Goal: Task Accomplishment & Management: Use online tool/utility

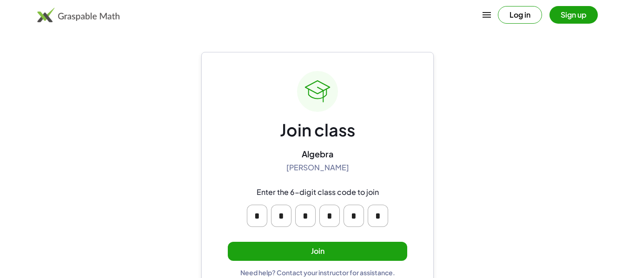
click at [338, 253] on button "Join" at bounding box center [317, 251] width 179 height 19
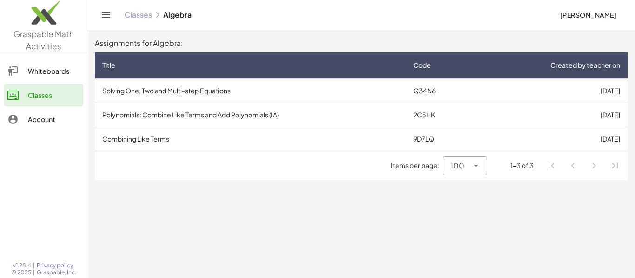
click at [222, 87] on td "Solving One, Two and Multi-step Equations" at bounding box center [250, 91] width 311 height 24
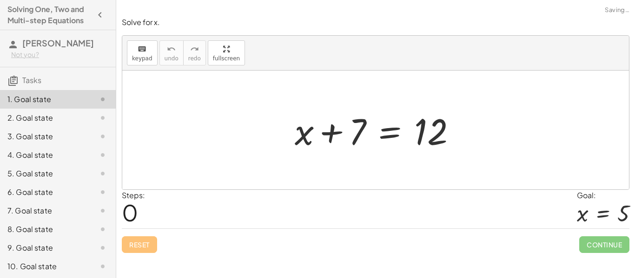
click at [152, 204] on div "Steps: 0 Goal: x = 5" at bounding box center [375, 209] width 507 height 39
click at [360, 122] on div at bounding box center [379, 130] width 178 height 48
click at [314, 155] on div "+ x + 7 = 12" at bounding box center [376, 130] width 190 height 53
click at [92, 7] on button "button" at bounding box center [100, 15] width 17 height 17
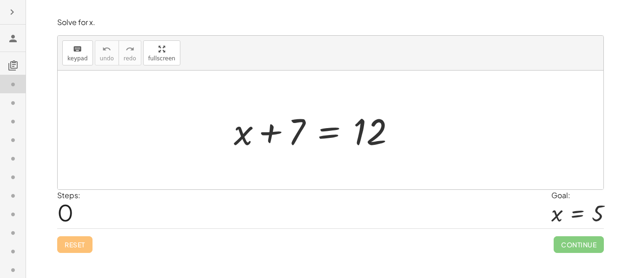
click at [4, 4] on button "button" at bounding box center [12, 12] width 17 height 17
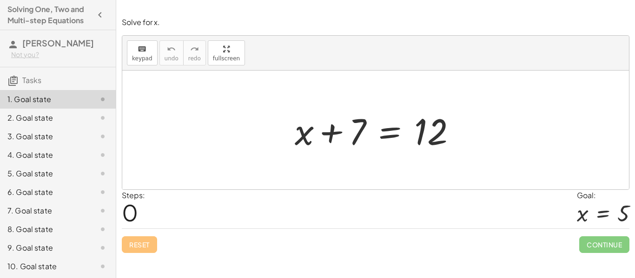
scroll to position [57, 0]
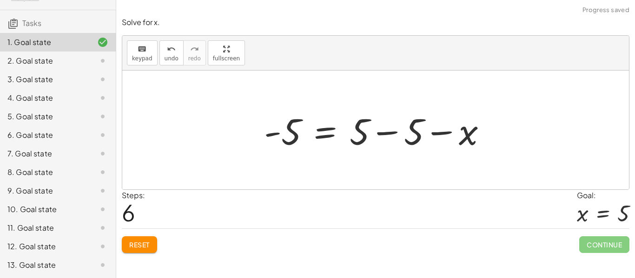
click at [142, 246] on span "Reset" at bounding box center [139, 245] width 20 height 8
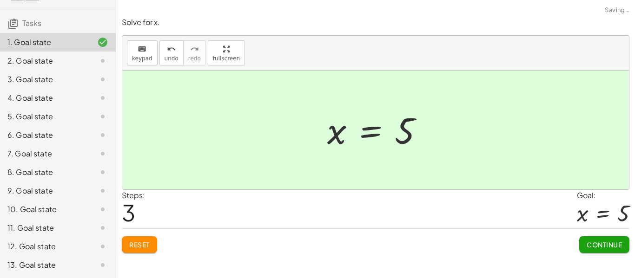
click at [609, 249] on button "Continue" at bounding box center [604, 245] width 50 height 17
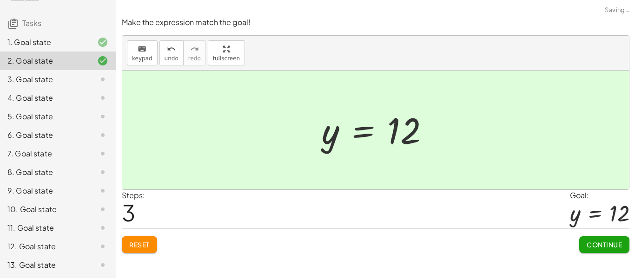
click at [600, 250] on button "Continue" at bounding box center [604, 245] width 50 height 17
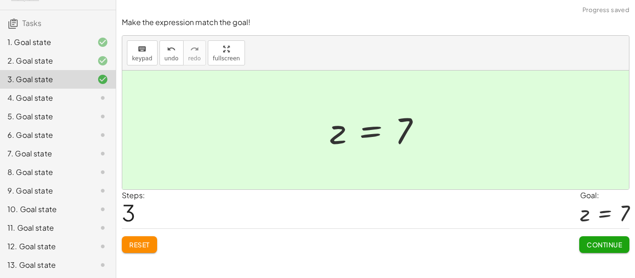
click at [605, 246] on span "Continue" at bounding box center [603, 245] width 35 height 8
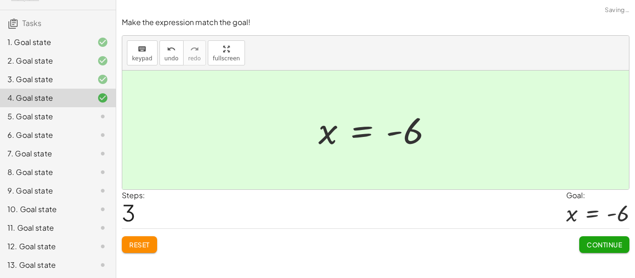
click at [595, 253] on button "Continue" at bounding box center [604, 245] width 50 height 17
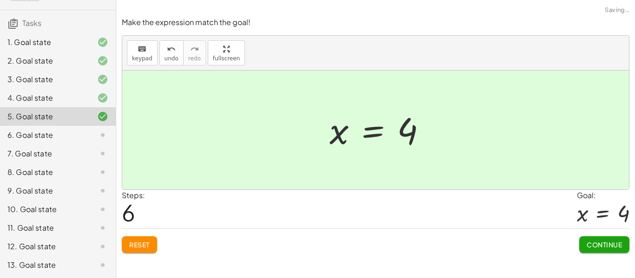
click at [618, 245] on span "Continue" at bounding box center [603, 245] width 35 height 8
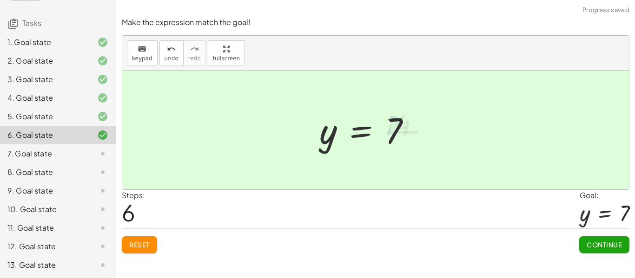
click at [613, 249] on span "Continue" at bounding box center [603, 245] width 35 height 8
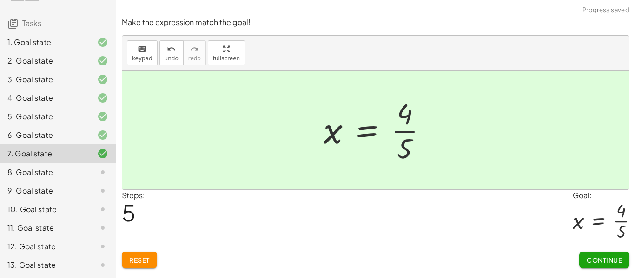
click at [599, 253] on button "Continue" at bounding box center [604, 260] width 50 height 17
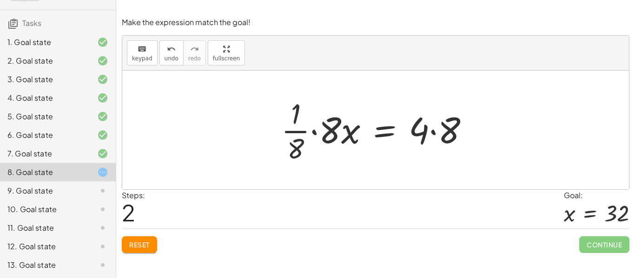
click at [83, 244] on div at bounding box center [95, 246] width 26 height 11
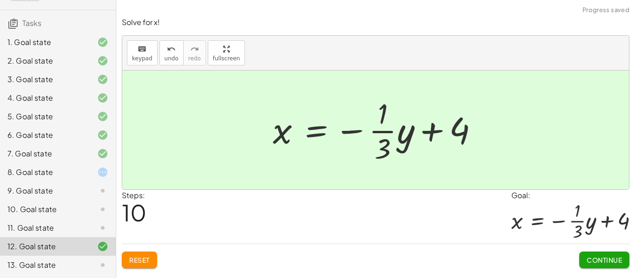
click at [610, 260] on span "Continue" at bounding box center [603, 260] width 35 height 8
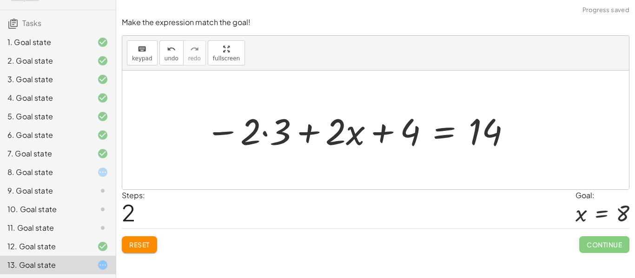
click at [145, 250] on button "Reset" at bounding box center [139, 245] width 35 height 17
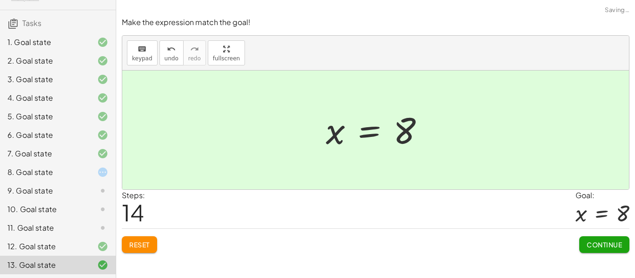
click at [611, 246] on span "Continue" at bounding box center [603, 245] width 35 height 8
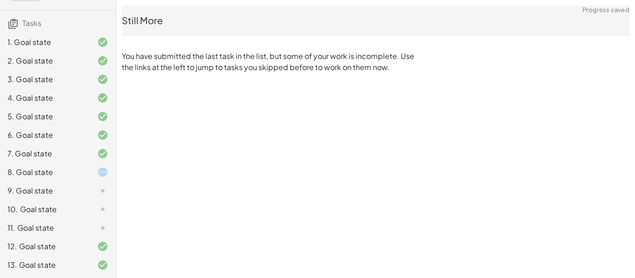
click at [33, 167] on div "8. Goal state" at bounding box center [44, 172] width 75 height 11
click at [40, 200] on div "8. Goal state" at bounding box center [58, 209] width 116 height 19
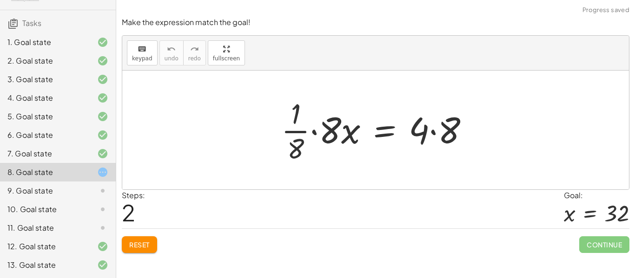
click at [135, 249] on span "Reset" at bounding box center [139, 245] width 20 height 8
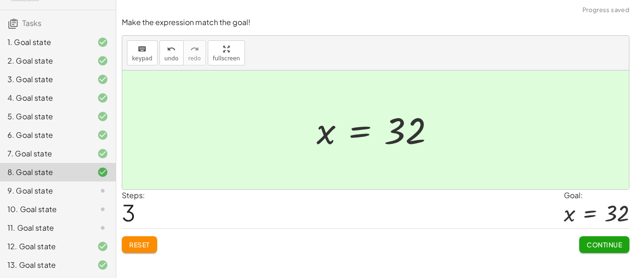
click at [612, 243] on span "Continue" at bounding box center [603, 245] width 35 height 8
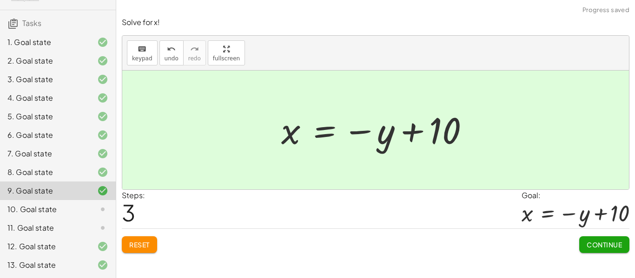
click at [611, 246] on span "Continue" at bounding box center [603, 245] width 35 height 8
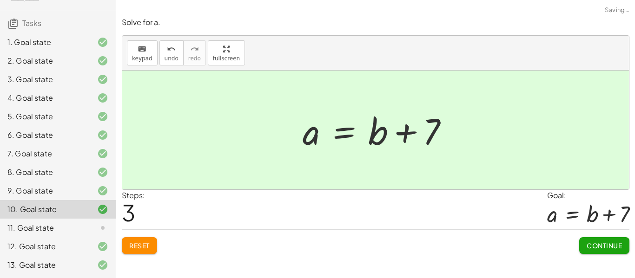
click at [610, 249] on span "Continue" at bounding box center [603, 246] width 35 height 8
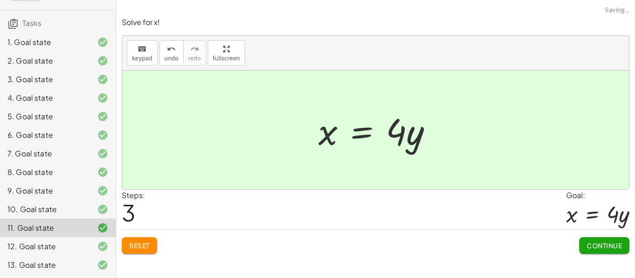
click at [613, 249] on span "Continue" at bounding box center [603, 246] width 35 height 8
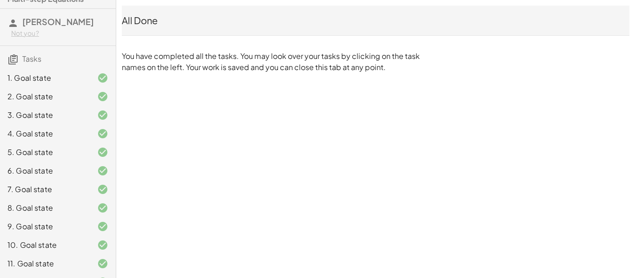
scroll to position [0, 0]
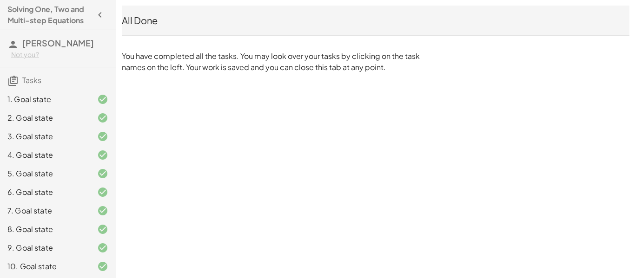
click at [140, 26] on div "All Done" at bounding box center [375, 20] width 507 height 13
click at [112, 22] on div "Solving One, Two and Multi-step Equations Mark Gooden Not you? Tasks 1. Goal st…" at bounding box center [58, 139] width 116 height 278
click at [102, 18] on icon "button" at bounding box center [99, 14] width 11 height 11
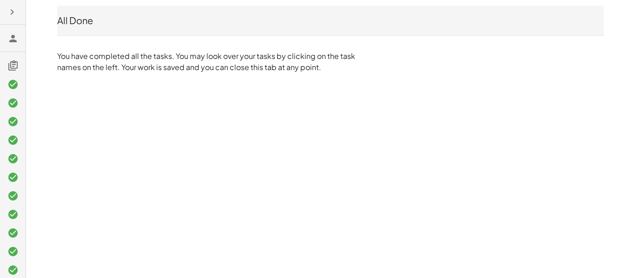
click at [18, 18] on button "button" at bounding box center [12, 12] width 17 height 17
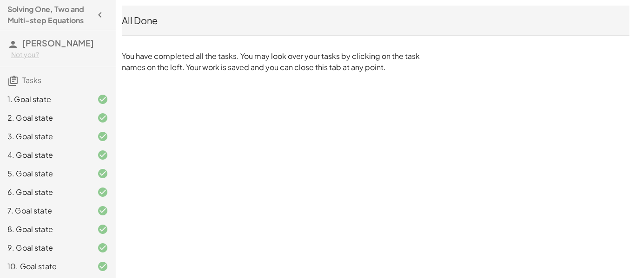
click at [29, 83] on span "Tasks" at bounding box center [31, 80] width 19 height 10
click at [71, 13] on h4 "Solving One, Two and Multi-step Equations" at bounding box center [49, 15] width 84 height 22
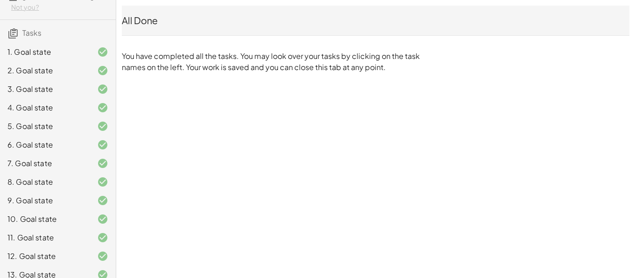
scroll to position [47, 0]
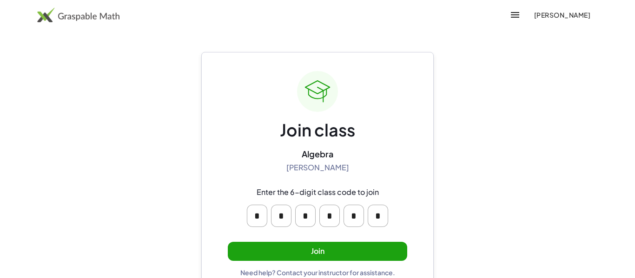
click at [358, 257] on button "Join" at bounding box center [317, 251] width 179 height 19
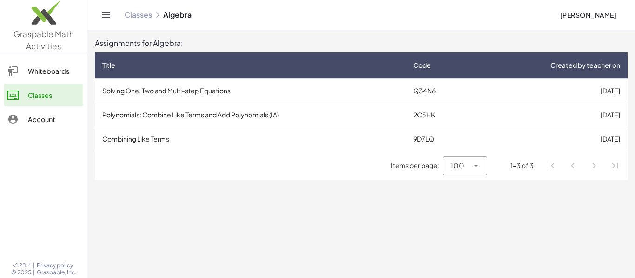
click at [152, 137] on td "Combining Like Terms" at bounding box center [250, 139] width 311 height 24
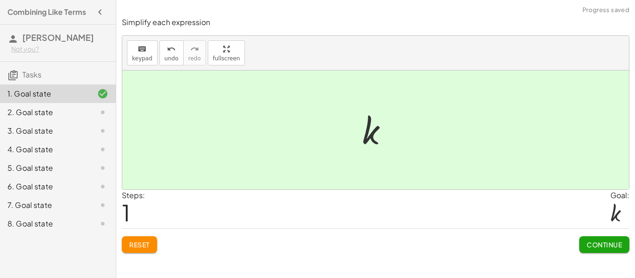
click at [616, 250] on button "Continue" at bounding box center [604, 245] width 50 height 17
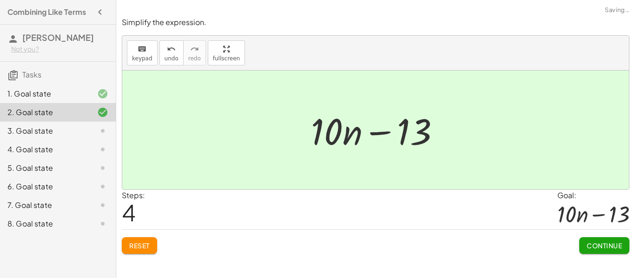
click at [616, 242] on span "Continue" at bounding box center [603, 246] width 35 height 8
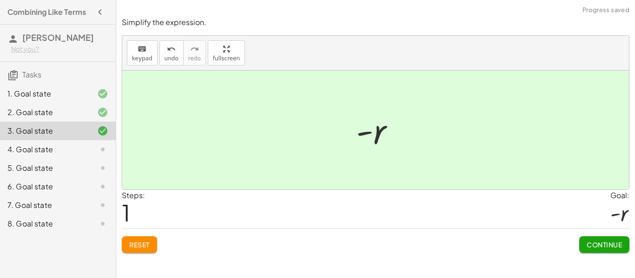
click at [618, 245] on span "Continue" at bounding box center [603, 245] width 35 height 8
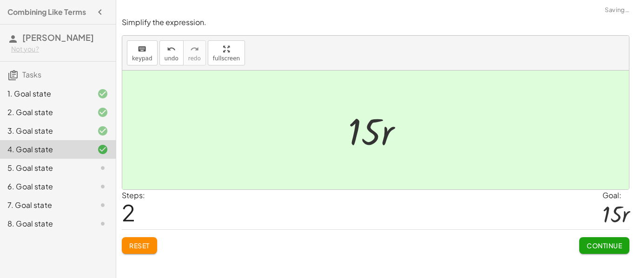
click at [614, 244] on span "Continue" at bounding box center [603, 246] width 35 height 8
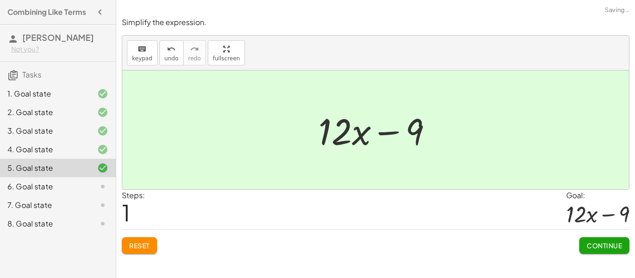
click at [610, 254] on button "Continue" at bounding box center [604, 245] width 50 height 17
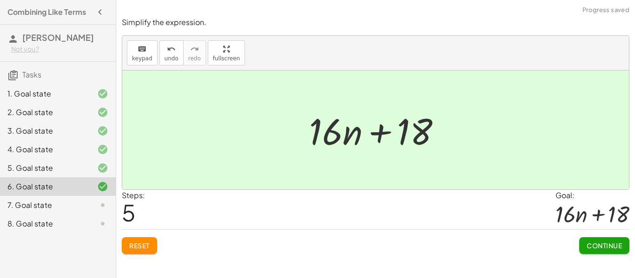
click at [616, 248] on span "Continue" at bounding box center [603, 246] width 35 height 8
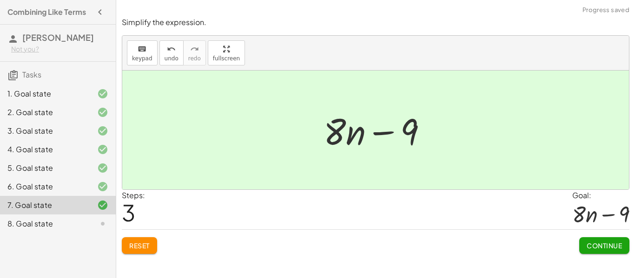
click at [612, 245] on span "Continue" at bounding box center [603, 246] width 35 height 8
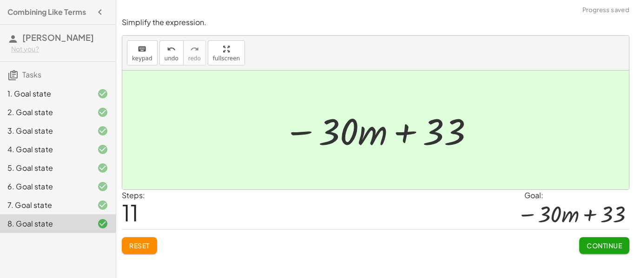
click at [610, 249] on span "Continue" at bounding box center [603, 246] width 35 height 8
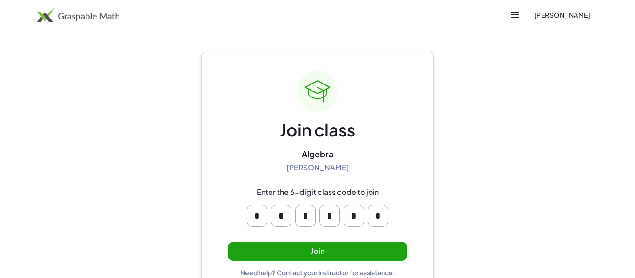
click at [395, 259] on button "Join" at bounding box center [317, 251] width 179 height 19
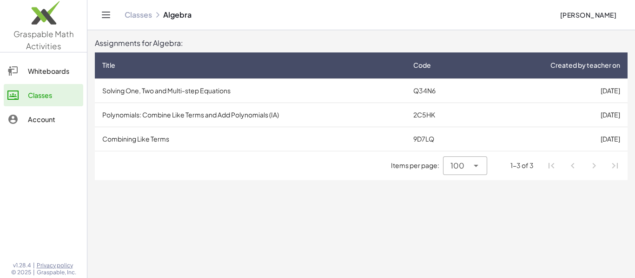
click at [125, 113] on td "Polynomials: Combine Like Terms and Add Polynomials (IA)" at bounding box center [250, 115] width 311 height 24
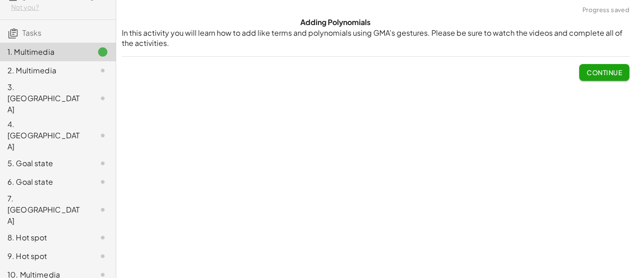
scroll to position [68, 0]
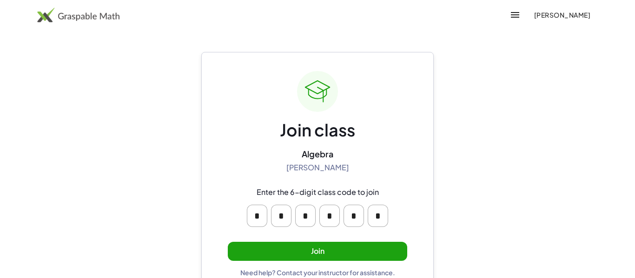
click at [395, 258] on button "Join" at bounding box center [317, 251] width 179 height 19
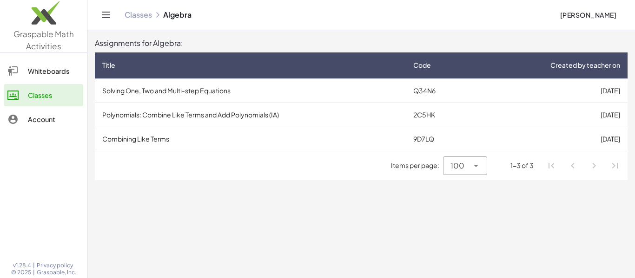
click at [198, 115] on td "Polynomials: Combine Like Terms and Add Polynomials (IA)" at bounding box center [250, 115] width 311 height 24
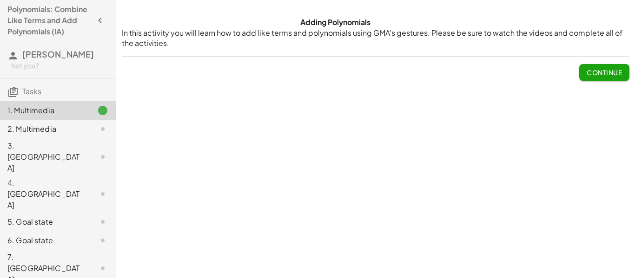
click at [611, 78] on button "Continue" at bounding box center [604, 72] width 50 height 17
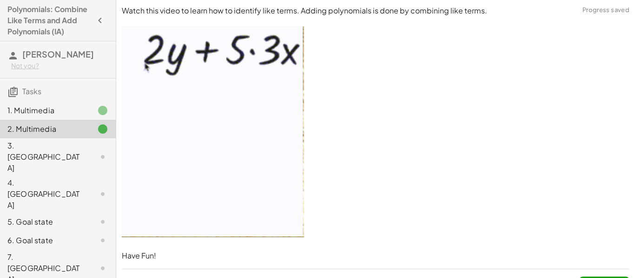
click at [560, 175] on p at bounding box center [375, 133] width 507 height 214
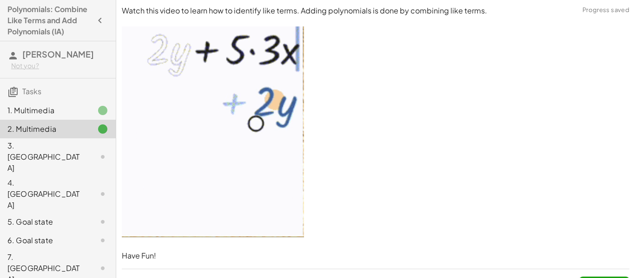
click at [564, 177] on p at bounding box center [375, 133] width 507 height 214
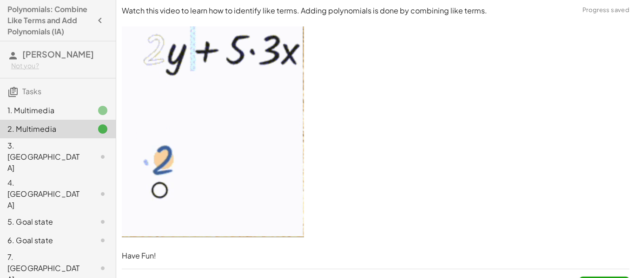
click at [576, 173] on p at bounding box center [375, 133] width 507 height 214
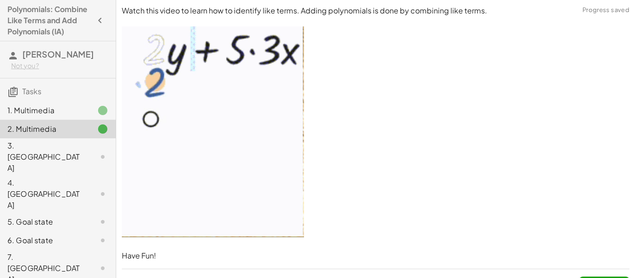
click at [581, 171] on p at bounding box center [375, 133] width 507 height 214
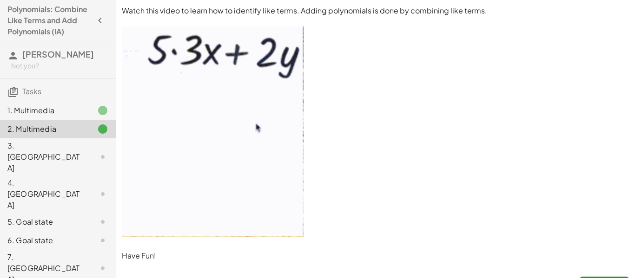
click at [582, 173] on p at bounding box center [375, 133] width 507 height 214
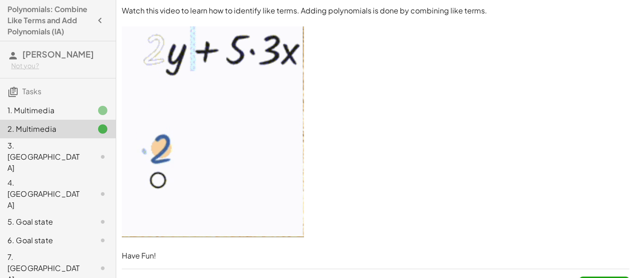
click at [585, 167] on p at bounding box center [375, 133] width 507 height 214
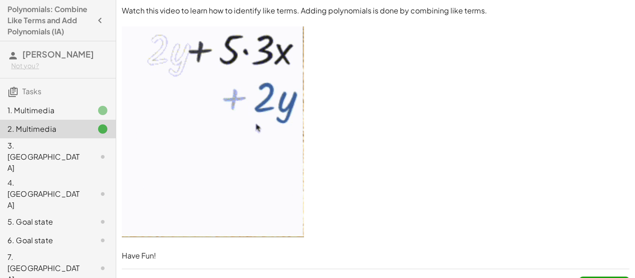
click at [578, 173] on p at bounding box center [375, 133] width 507 height 214
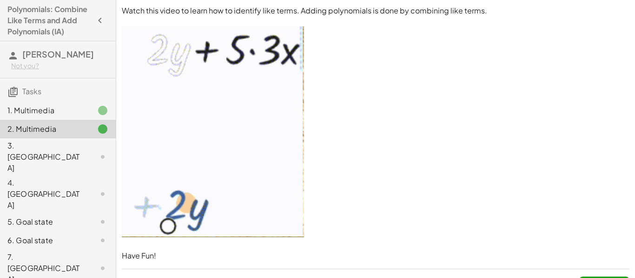
click at [581, 175] on p at bounding box center [375, 133] width 507 height 214
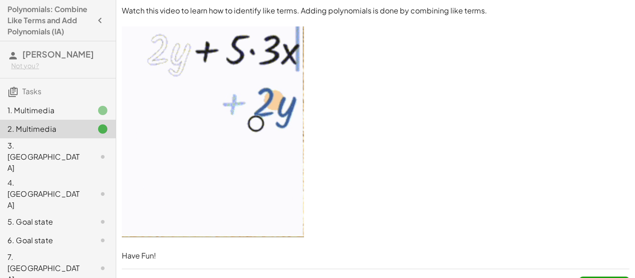
click at [579, 173] on p at bounding box center [375, 133] width 507 height 214
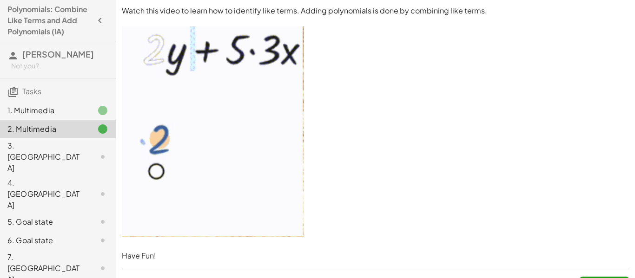
click at [15, 213] on div "3. [GEOGRAPHIC_DATA]" at bounding box center [58, 222] width 116 height 19
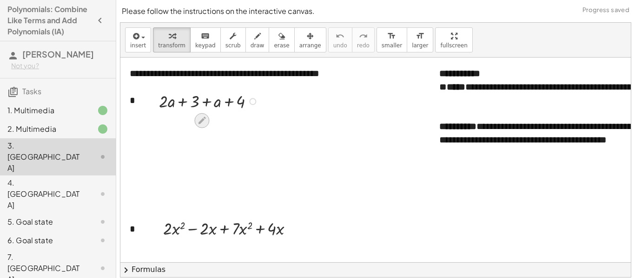
click at [202, 116] on icon at bounding box center [202, 121] width 10 height 10
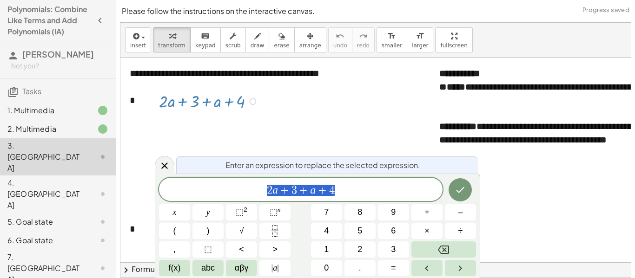
scroll to position [0, 0]
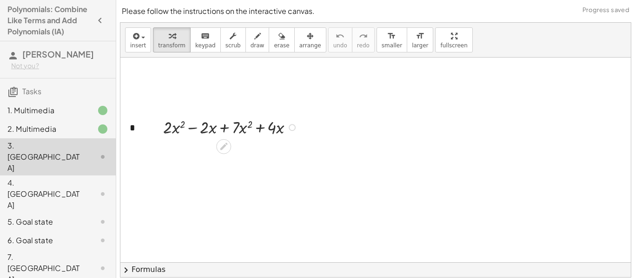
scroll to position [0, 0]
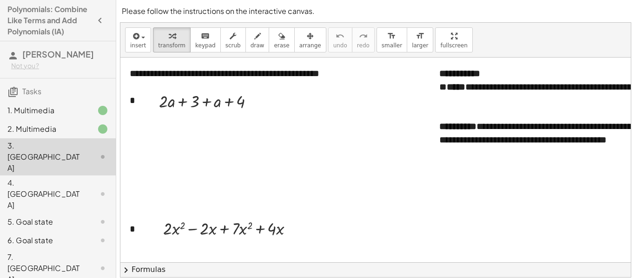
scroll to position [68, 0]
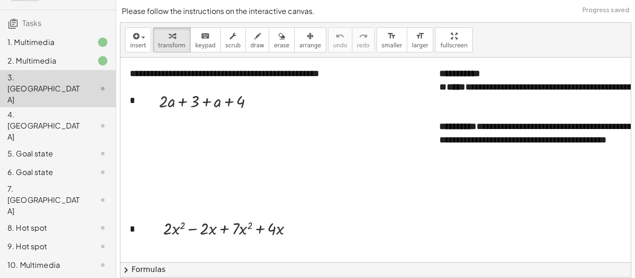
click at [58, 148] on div "5. Goal state" at bounding box center [44, 153] width 75 height 11
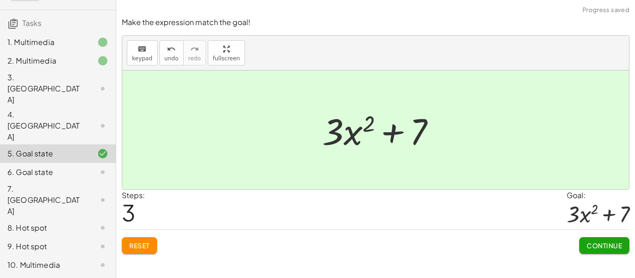
click at [613, 253] on button "Continue" at bounding box center [604, 245] width 50 height 17
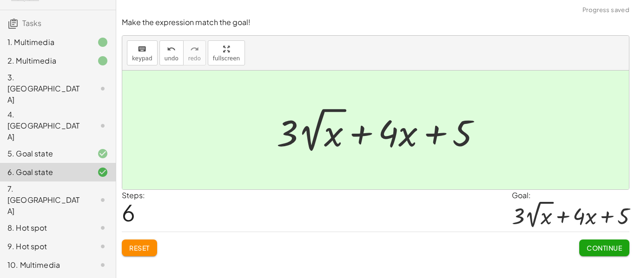
click at [610, 254] on button "Continue" at bounding box center [604, 248] width 50 height 17
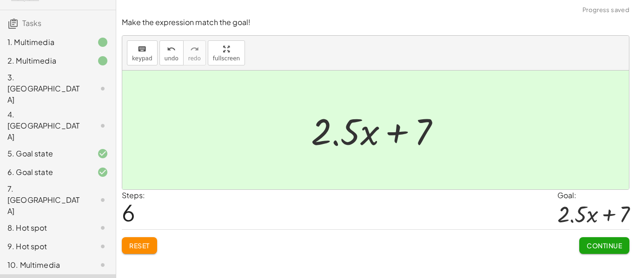
click at [599, 242] on span "Continue" at bounding box center [603, 246] width 35 height 8
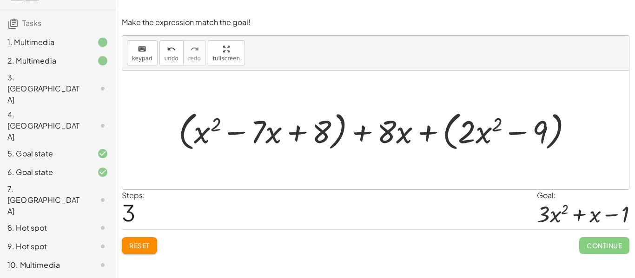
click at [136, 244] on span "Reset" at bounding box center [139, 246] width 20 height 8
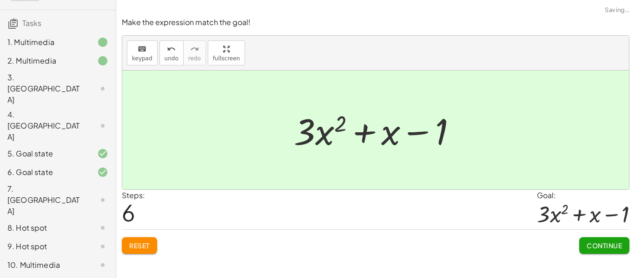
click at [610, 247] on span "Continue" at bounding box center [603, 246] width 35 height 8
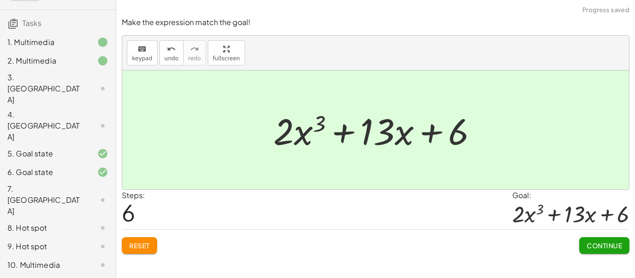
click at [605, 242] on span "Continue" at bounding box center [603, 246] width 35 height 8
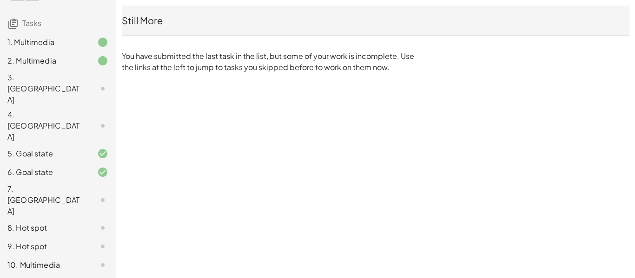
click at [23, 260] on div "10. Multimedia" at bounding box center [44, 265] width 75 height 11
click at [45, 260] on div "10. Multimedia" at bounding box center [44, 265] width 75 height 11
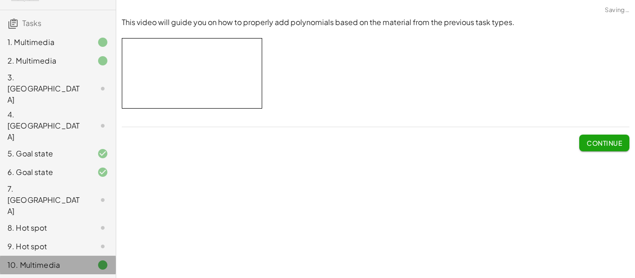
click at [52, 260] on div "10. Multimedia" at bounding box center [44, 265] width 75 height 11
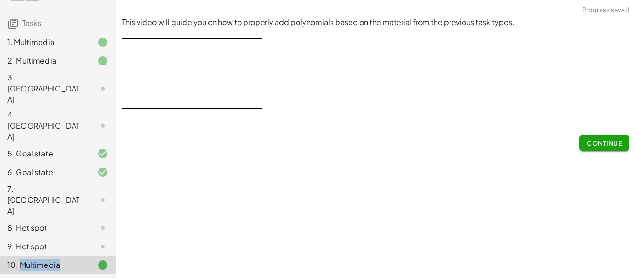
click at [59, 241] on div "9. Hot spot" at bounding box center [44, 246] width 75 height 11
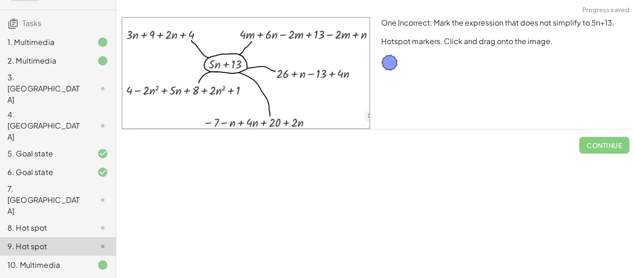
click at [72, 237] on div "7. [GEOGRAPHIC_DATA]" at bounding box center [58, 246] width 116 height 19
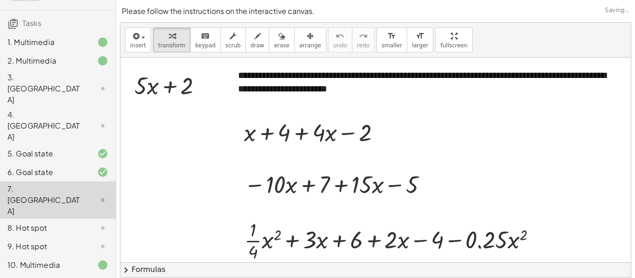
click at [71, 223] on div "8. Hot spot" at bounding box center [44, 228] width 75 height 11
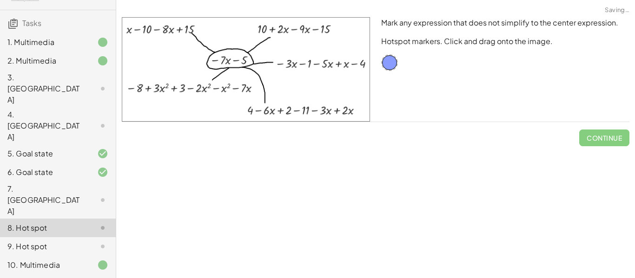
click at [84, 237] on div "7. [GEOGRAPHIC_DATA]" at bounding box center [58, 246] width 116 height 19
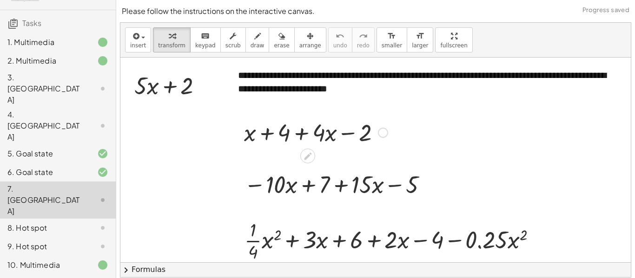
scroll to position [63, 0]
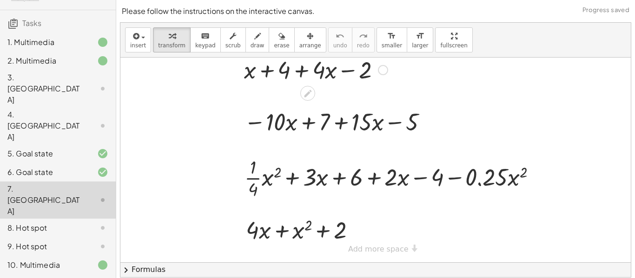
click at [389, 67] on div at bounding box center [315, 69] width 153 height 32
click at [384, 71] on div at bounding box center [383, 70] width 10 height 10
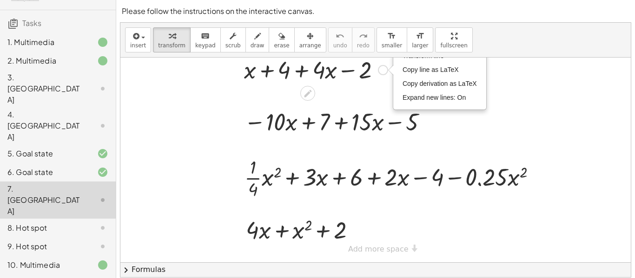
click at [384, 71] on div "Fix a mistake Transform line Copy line as LaTeX Copy derivation as LaTeX Expand…" at bounding box center [383, 70] width 10 height 10
click at [357, 129] on div at bounding box center [337, 121] width 196 height 32
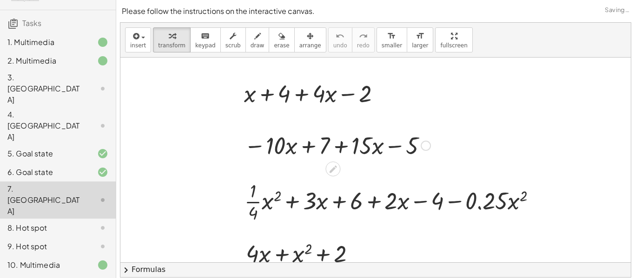
scroll to position [0, 0]
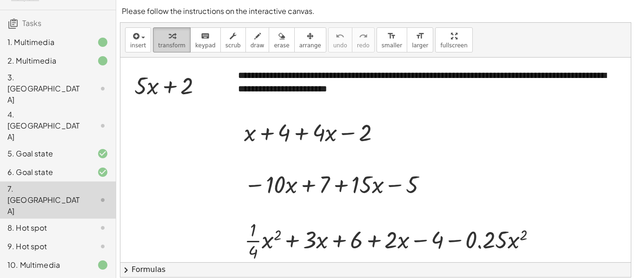
click at [169, 37] on icon "button" at bounding box center [172, 36] width 7 height 11
click at [305, 152] on icon at bounding box center [308, 157] width 10 height 10
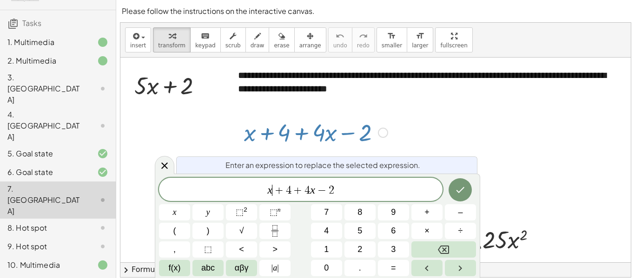
click at [267, 191] on var "x" at bounding box center [269, 190] width 5 height 12
click at [294, 190] on span "+" at bounding box center [300, 190] width 13 height 11
click at [301, 188] on span "5 x + ​ + 4 x − 2" at bounding box center [300, 190] width 283 height 13
click at [302, 190] on span "4" at bounding box center [301, 190] width 6 height 11
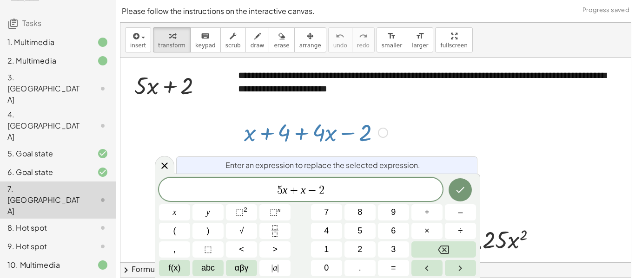
click at [304, 191] on var "x" at bounding box center [303, 190] width 5 height 12
click at [323, 190] on span "2" at bounding box center [322, 190] width 6 height 11
click at [461, 190] on icon "Done" at bounding box center [460, 190] width 8 height 6
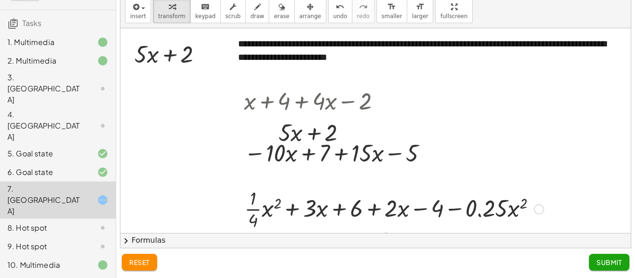
scroll to position [0, 0]
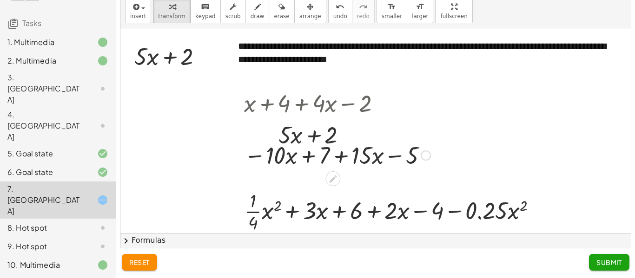
click at [332, 184] on div at bounding box center [332, 178] width 15 height 15
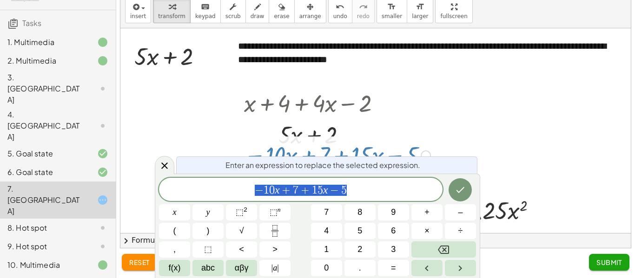
scroll to position [2, 0]
click at [396, 191] on span "− 1 0 x + 7 + 1 5 x − 5" at bounding box center [300, 190] width 283 height 13
click at [280, 191] on span "+" at bounding box center [286, 190] width 13 height 11
click at [282, 191] on span "+" at bounding box center [278, 190] width 13 height 11
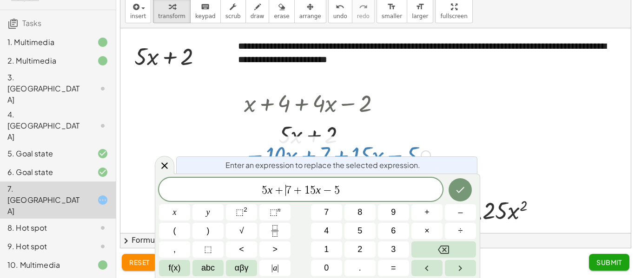
click at [291, 189] on span "+" at bounding box center [297, 190] width 13 height 11
click at [352, 180] on div "5 x + 2 ​ + 1 5 x − 5" at bounding box center [300, 189] width 283 height 23
click at [464, 181] on button "Done" at bounding box center [459, 189] width 23 height 23
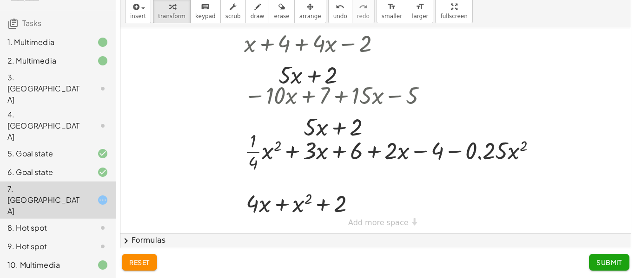
scroll to position [63, 0]
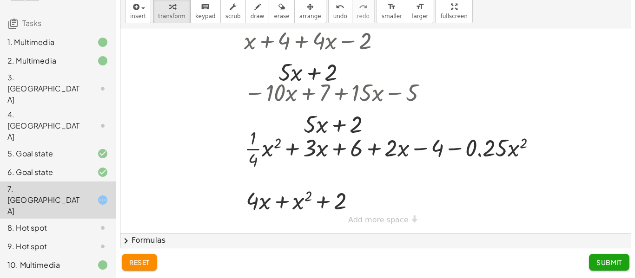
click at [403, 226] on div at bounding box center [375, 100] width 510 height 268
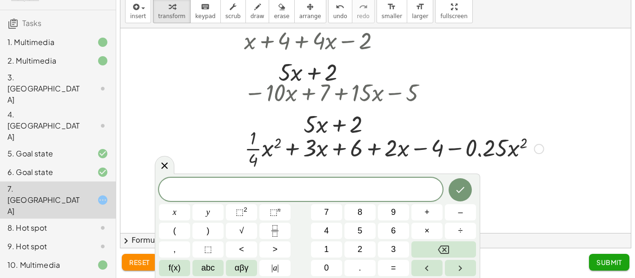
click at [538, 166] on div at bounding box center [394, 148] width 309 height 46
click at [507, 205] on div at bounding box center [375, 100] width 510 height 268
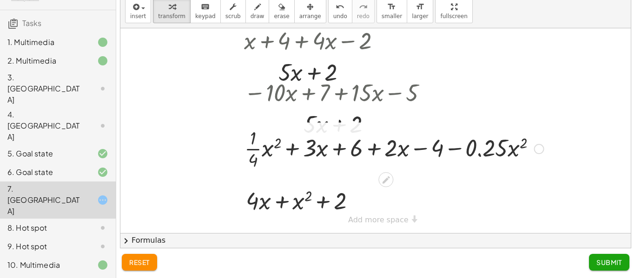
click at [531, 150] on div at bounding box center [394, 148] width 309 height 46
click at [543, 144] on div at bounding box center [394, 148] width 309 height 46
click at [540, 149] on div at bounding box center [539, 149] width 10 height 10
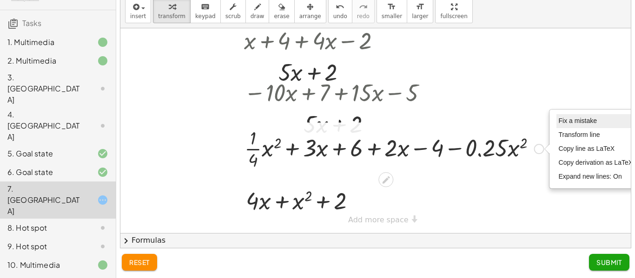
click at [582, 123] on span "Fix a mistake" at bounding box center [578, 120] width 38 height 7
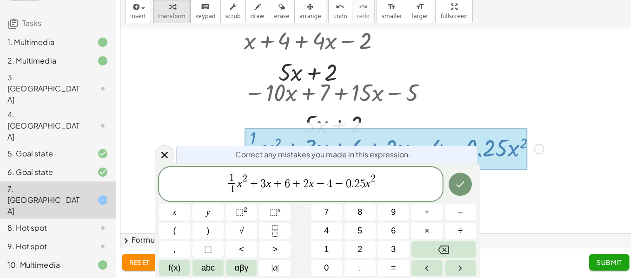
click at [582, 123] on div at bounding box center [375, 100] width 510 height 268
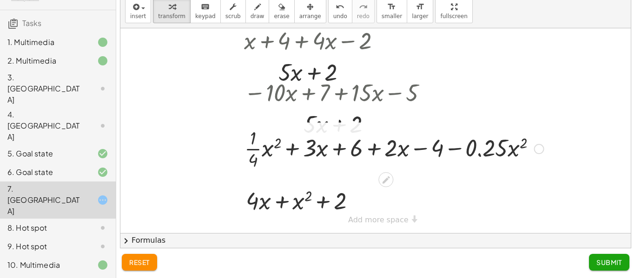
click at [543, 149] on div "Fix a mistake Transform line Copy line as LaTeX Copy derivation as LaTeX Expand…" at bounding box center [539, 149] width 10 height 10
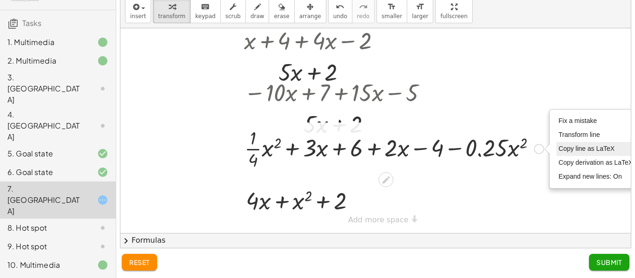
click at [564, 146] on span "Copy line as LaTeX" at bounding box center [587, 148] width 56 height 7
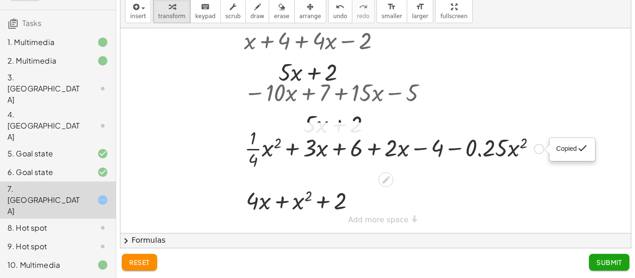
click at [558, 158] on div "Copied done" at bounding box center [572, 149] width 45 height 22
click at [527, 147] on div at bounding box center [394, 148] width 309 height 46
click at [40, 256] on div "8. Hot spot" at bounding box center [58, 265] width 116 height 19
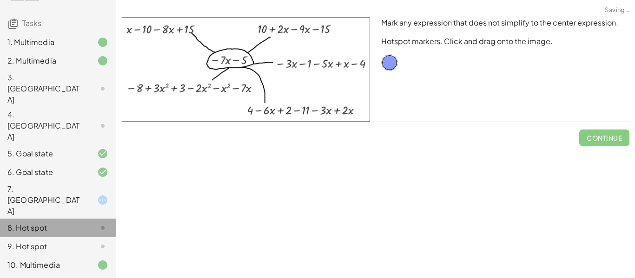
scroll to position [0, 0]
click at [37, 241] on div "9. Hot spot" at bounding box center [44, 246] width 75 height 11
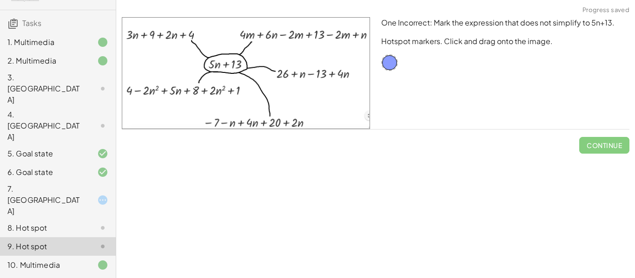
click at [72, 109] on div "4. [GEOGRAPHIC_DATA]" at bounding box center [44, 125] width 75 height 33
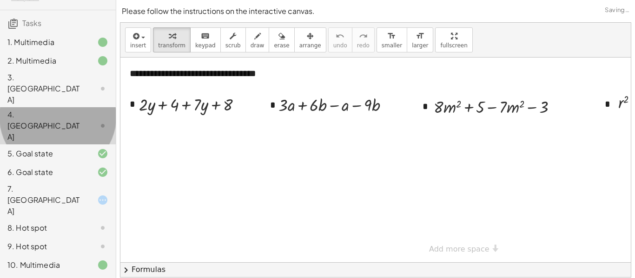
click at [72, 109] on div "4. [GEOGRAPHIC_DATA]" at bounding box center [44, 125] width 75 height 33
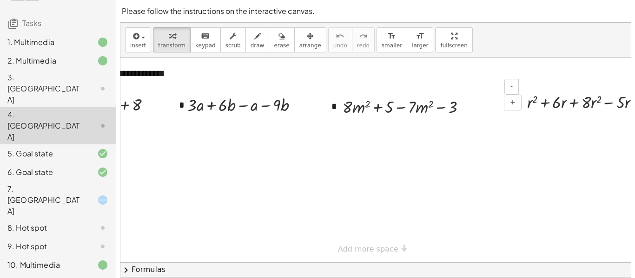
scroll to position [0, 90]
click at [53, 80] on div "3. [GEOGRAPHIC_DATA]" at bounding box center [44, 88] width 75 height 33
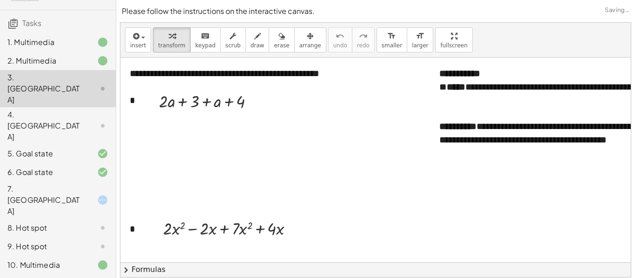
click at [53, 80] on div "3. [GEOGRAPHIC_DATA]" at bounding box center [44, 88] width 75 height 33
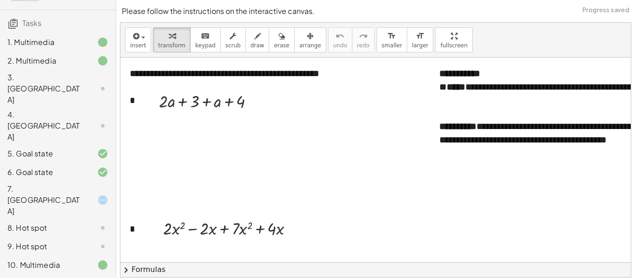
click at [50, 109] on div "4. [GEOGRAPHIC_DATA]" at bounding box center [44, 125] width 75 height 33
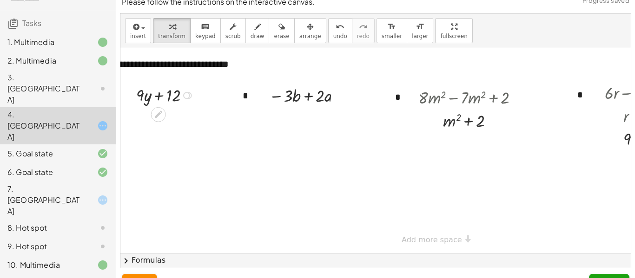
scroll to position [0, 44]
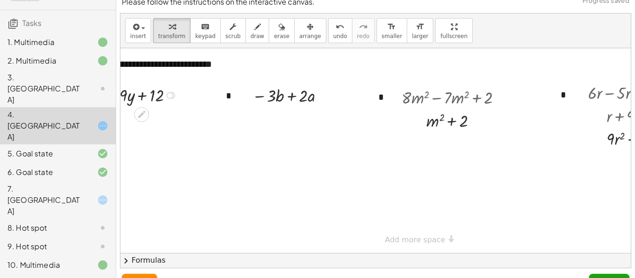
click at [622, 277] on button "Submit" at bounding box center [609, 282] width 40 height 17
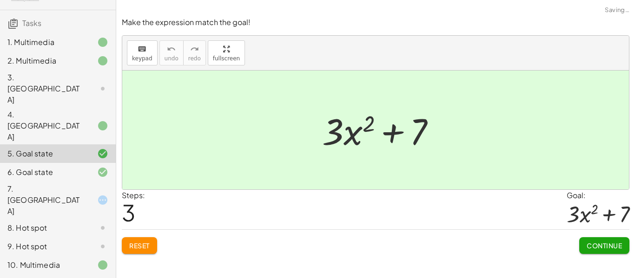
scroll to position [0, 0]
click at [19, 79] on div "3. [GEOGRAPHIC_DATA]" at bounding box center [44, 88] width 75 height 33
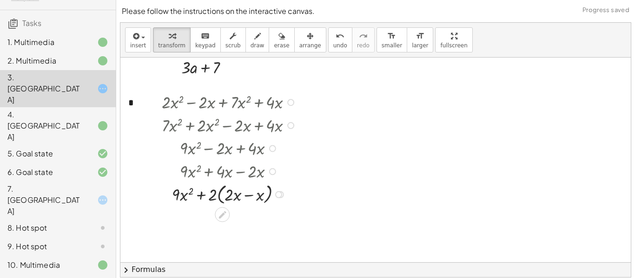
scroll to position [140, 0]
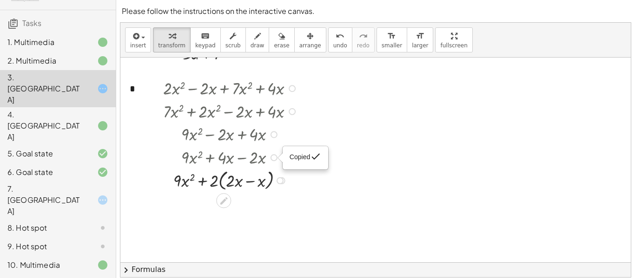
click at [318, 167] on div "Copied done" at bounding box center [305, 158] width 45 height 22
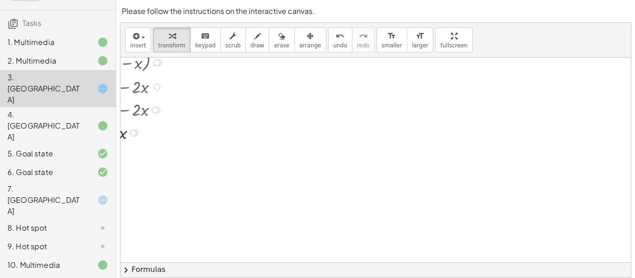
scroll to position [290, 113]
click at [29, 163] on div "4. [GEOGRAPHIC_DATA]" at bounding box center [58, 172] width 116 height 19
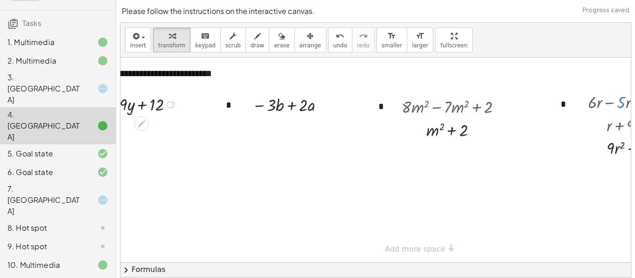
click at [24, 77] on div "3. [GEOGRAPHIC_DATA]" at bounding box center [44, 88] width 75 height 33
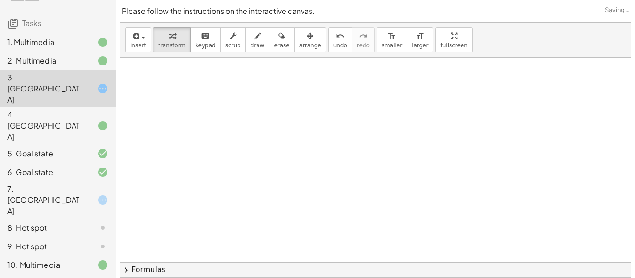
scroll to position [302, 168]
click at [139, 277] on button "chevron_right Formulas" at bounding box center [375, 270] width 510 height 15
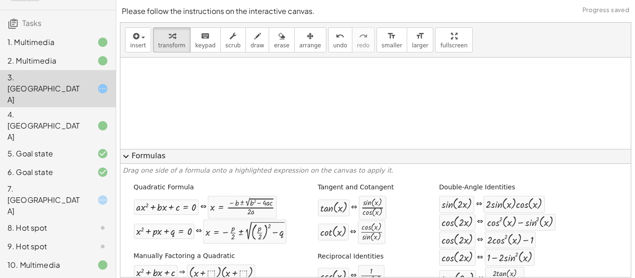
scroll to position [301, 168]
click at [134, 157] on button "expand_more Formulas" at bounding box center [375, 156] width 510 height 15
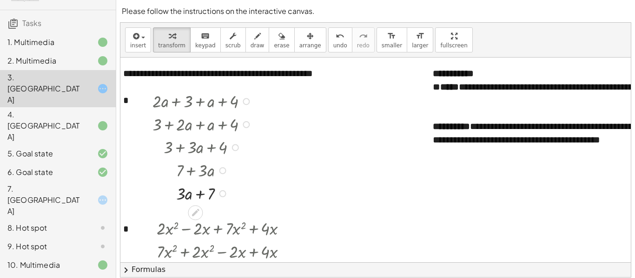
scroll to position [0, 0]
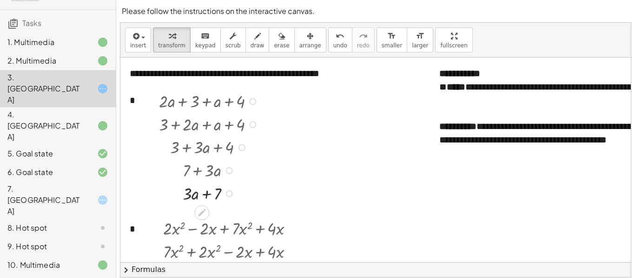
click at [17, 184] on div "7. [GEOGRAPHIC_DATA]" at bounding box center [44, 200] width 75 height 33
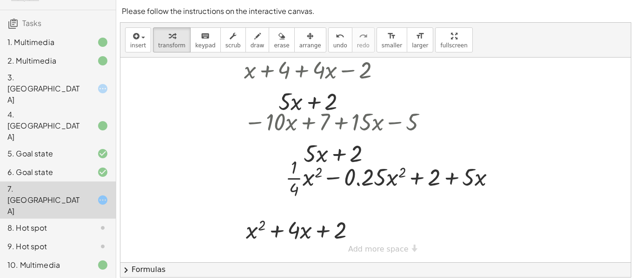
scroll to position [29, 0]
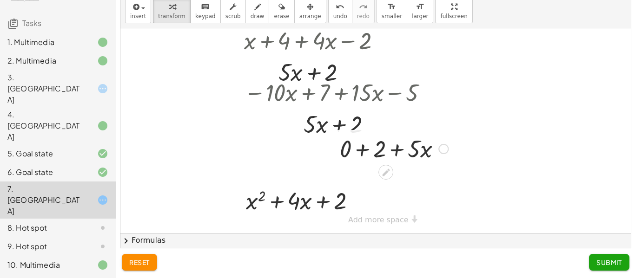
click at [131, 264] on span "reset" at bounding box center [139, 262] width 20 height 8
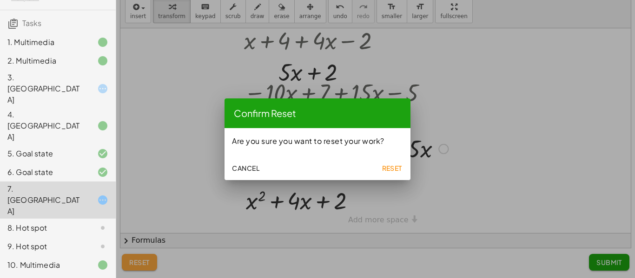
scroll to position [0, 0]
click at [393, 174] on button "Reset" at bounding box center [392, 168] width 30 height 17
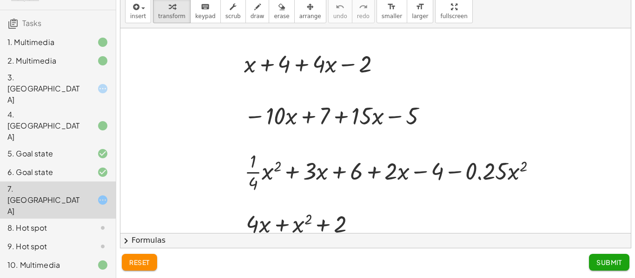
scroll to position [45, 0]
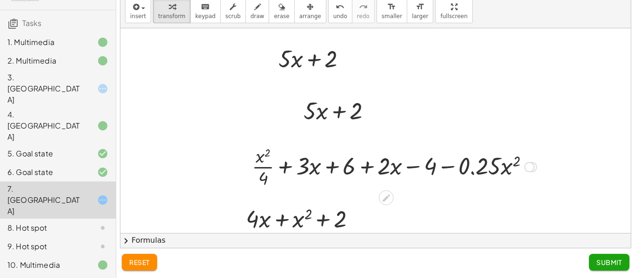
click at [134, 259] on span "reset" at bounding box center [139, 262] width 20 height 8
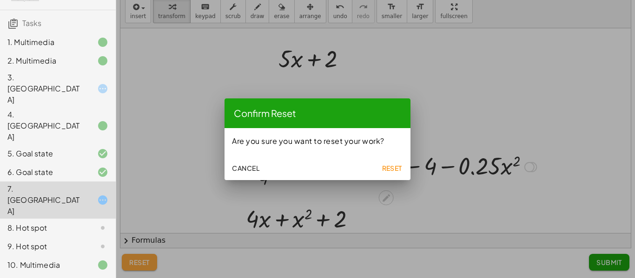
scroll to position [0, 0]
click at [400, 171] on span "Reset" at bounding box center [392, 168] width 20 height 8
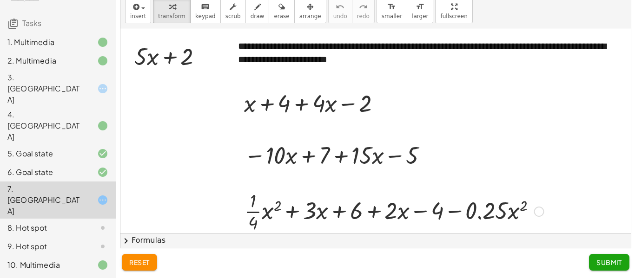
click at [255, 214] on div at bounding box center [394, 211] width 309 height 46
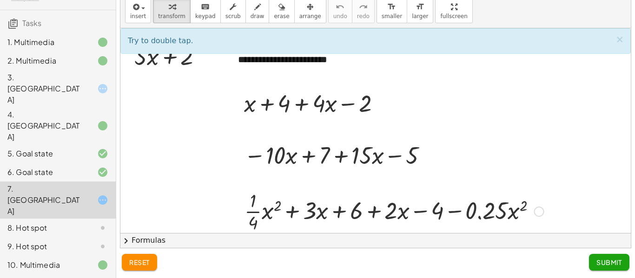
click at [256, 208] on div at bounding box center [394, 211] width 309 height 46
click at [253, 211] on div at bounding box center [394, 211] width 309 height 46
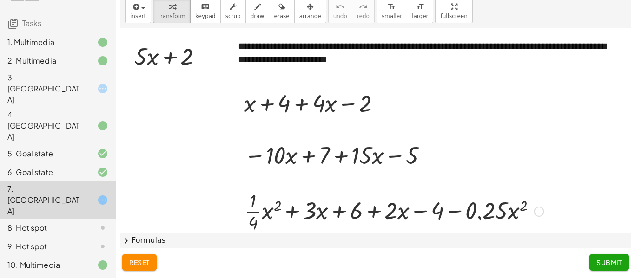
click at [253, 211] on div at bounding box center [394, 211] width 309 height 46
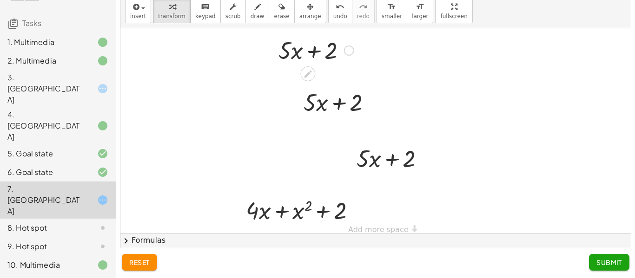
scroll to position [63, 0]
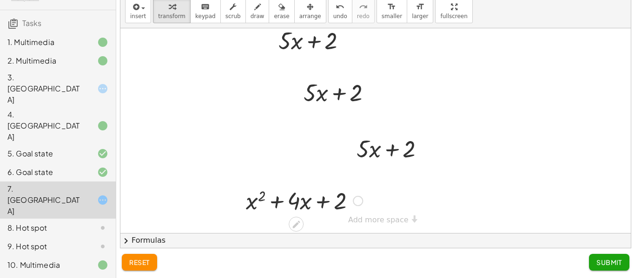
click at [619, 267] on button "Submit" at bounding box center [609, 262] width 40 height 17
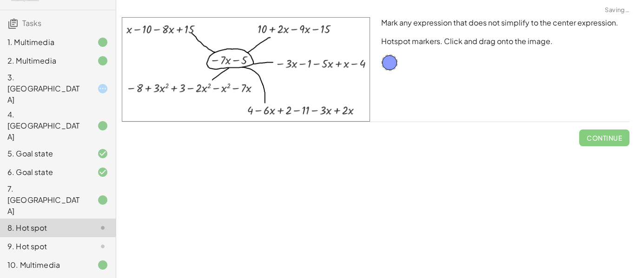
scroll to position [0, 0]
click at [59, 84] on div "3. [GEOGRAPHIC_DATA]" at bounding box center [44, 88] width 75 height 33
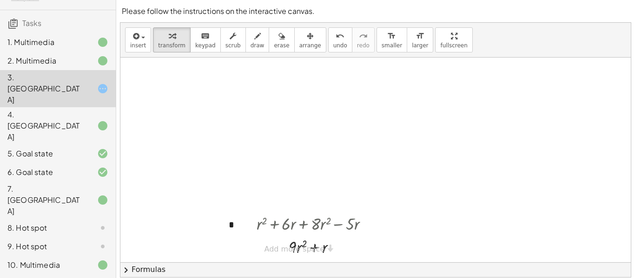
scroll to position [86, 0]
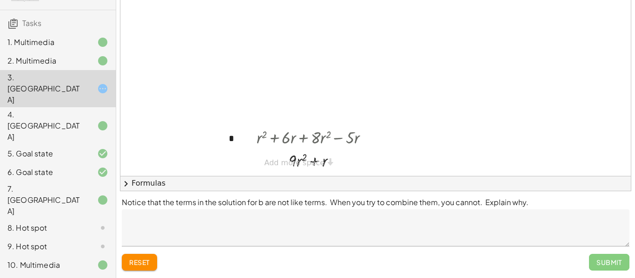
click at [613, 260] on div "Submit" at bounding box center [609, 262] width 40 height 17
click at [614, 261] on div "Submit" at bounding box center [609, 262] width 40 height 17
click at [600, 260] on div "Submit" at bounding box center [609, 262] width 40 height 17
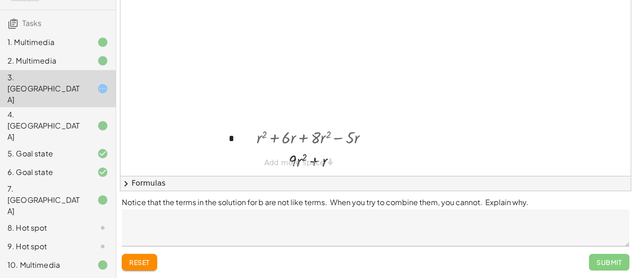
click at [600, 260] on div "Submit" at bounding box center [609, 262] width 40 height 17
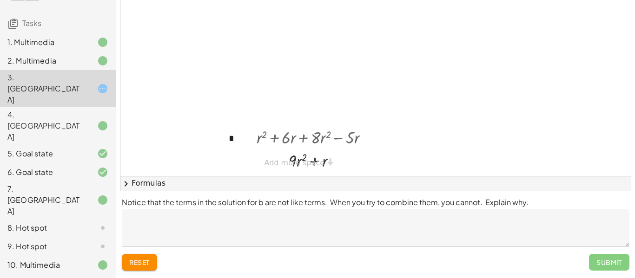
click at [600, 260] on div "Submit" at bounding box center [609, 262] width 40 height 17
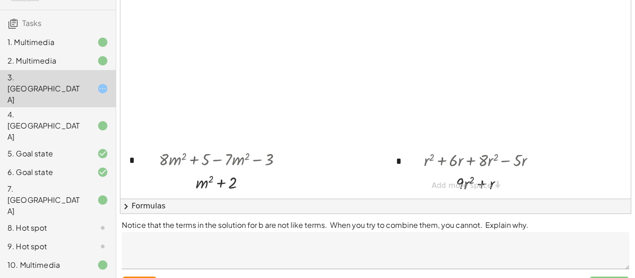
scroll to position [63, 0]
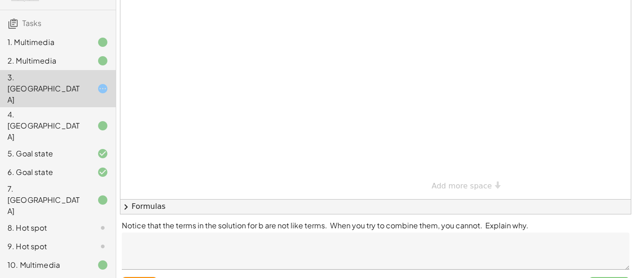
scroll to position [86, 0]
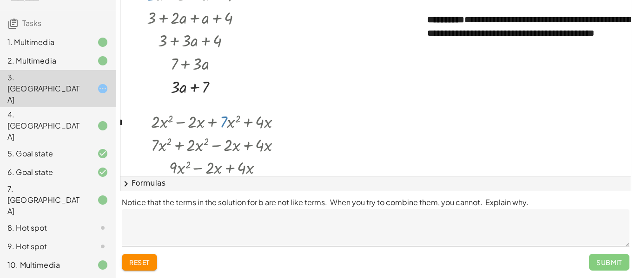
scroll to position [0, 12]
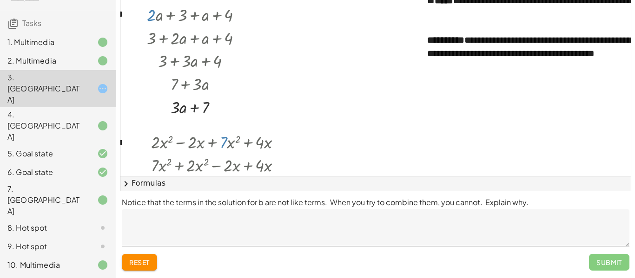
click at [602, 262] on div "Submit" at bounding box center [609, 262] width 40 height 17
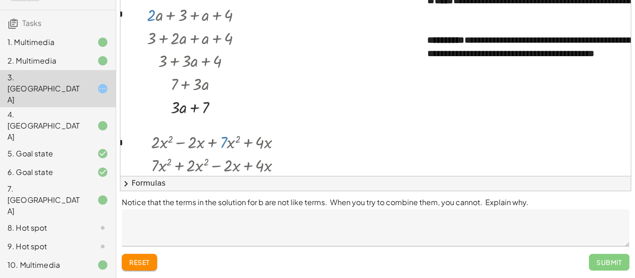
click at [602, 262] on div "Submit" at bounding box center [609, 262] width 40 height 17
click at [617, 265] on div "Submit" at bounding box center [609, 262] width 40 height 17
click at [612, 258] on div "Submit" at bounding box center [609, 262] width 40 height 17
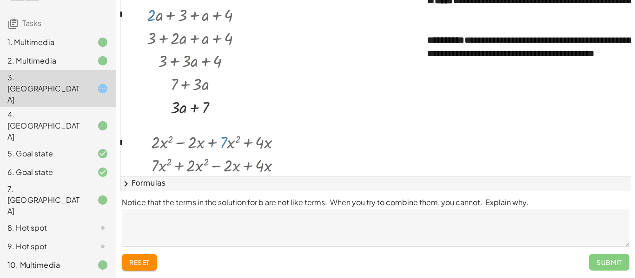
click at [610, 264] on div "Submit" at bounding box center [609, 262] width 40 height 17
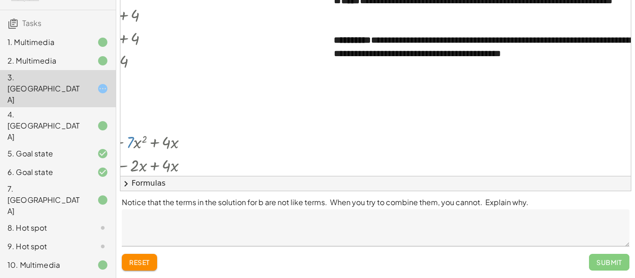
scroll to position [0, 168]
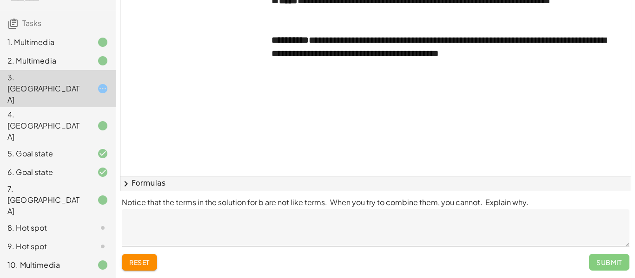
click at [101, 83] on icon at bounding box center [102, 88] width 11 height 11
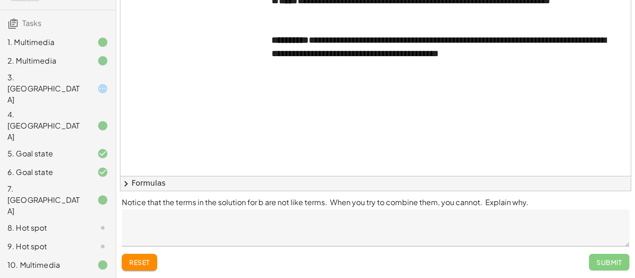
click at [101, 83] on icon at bounding box center [102, 88] width 11 height 11
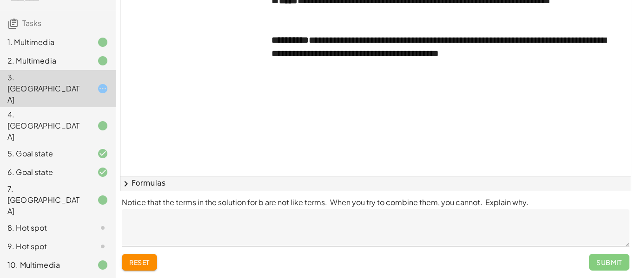
click at [93, 163] on div "4. [GEOGRAPHIC_DATA]" at bounding box center [58, 172] width 116 height 19
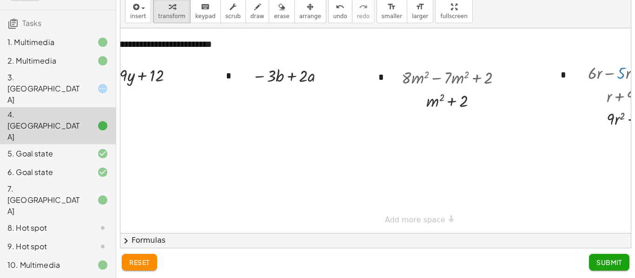
scroll to position [29, 0]
click at [89, 145] on div "3. [GEOGRAPHIC_DATA]" at bounding box center [58, 154] width 116 height 19
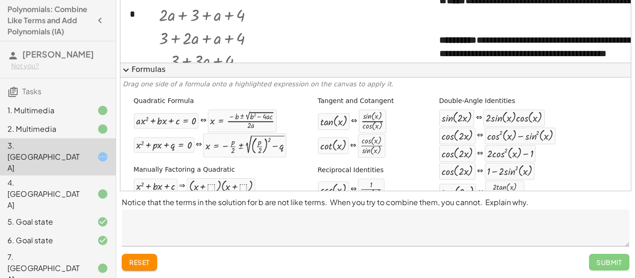
scroll to position [86, 0]
click at [617, 265] on div "Submit" at bounding box center [609, 262] width 40 height 17
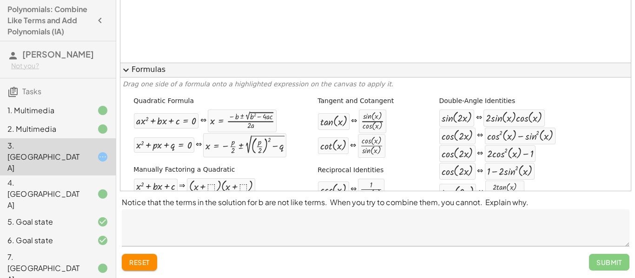
click at [617, 265] on div "Submit" at bounding box center [609, 262] width 40 height 17
click at [616, 266] on div "Submit" at bounding box center [609, 262] width 40 height 17
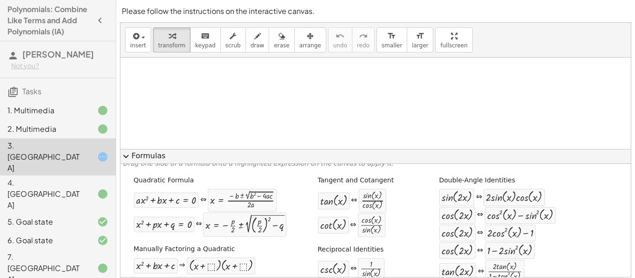
scroll to position [0, 0]
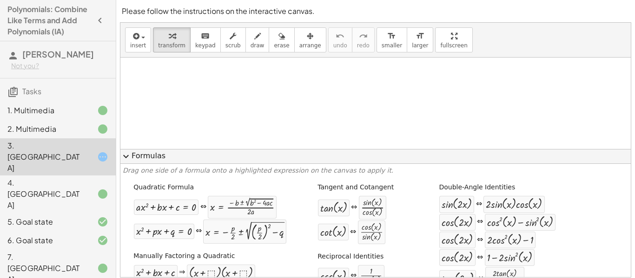
click at [147, 151] on button "expand_more Formulas" at bounding box center [375, 156] width 510 height 15
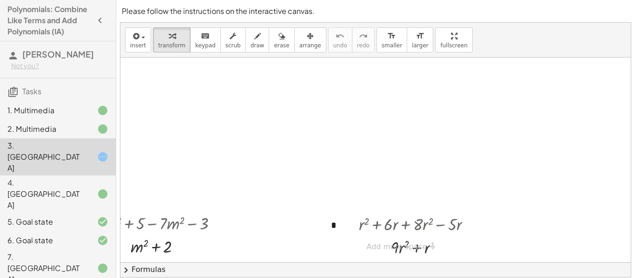
scroll to position [86, 0]
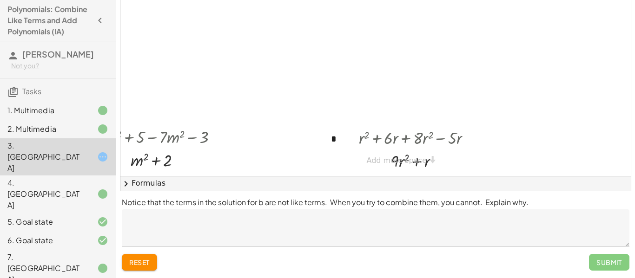
click at [597, 258] on div "Submit" at bounding box center [609, 262] width 40 height 17
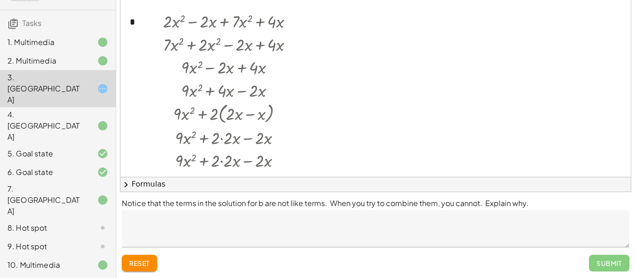
scroll to position [86, 0]
